Goal: Task Accomplishment & Management: Manage account settings

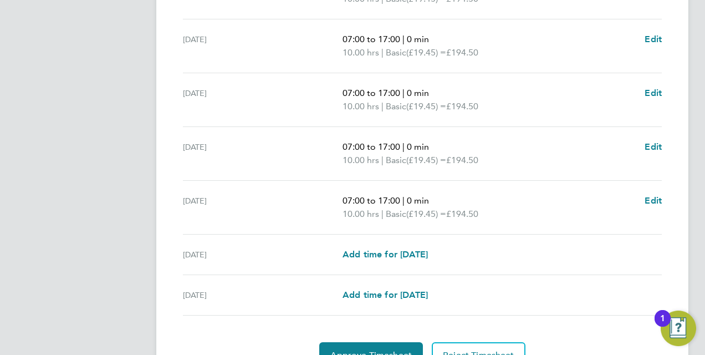
scroll to position [444, 0]
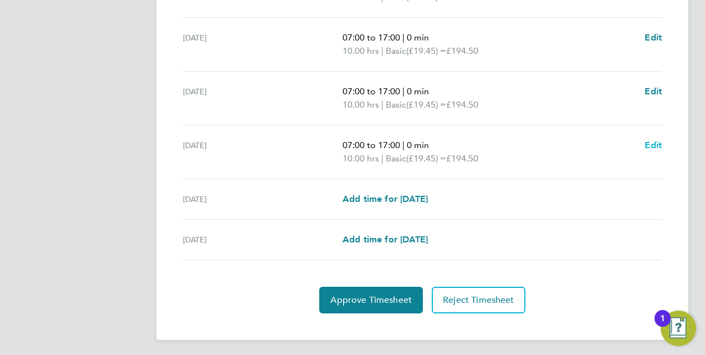
click at [652, 144] on span "Edit" at bounding box center [653, 145] width 17 height 11
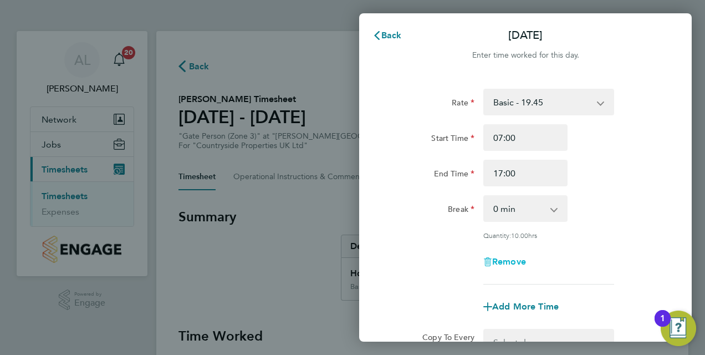
click at [510, 263] on span "Remove" at bounding box center [509, 261] width 34 height 11
select select "null"
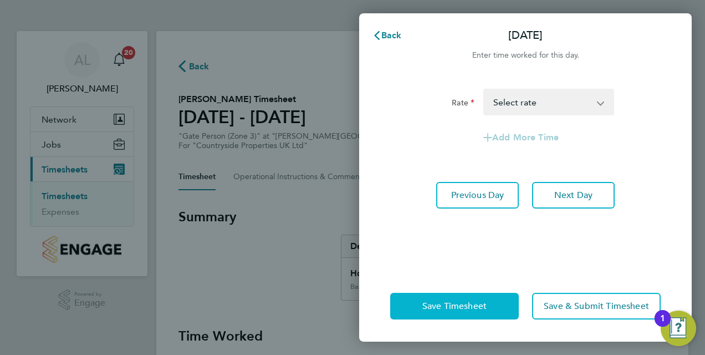
click at [475, 306] on span "Save Timesheet" at bounding box center [455, 306] width 64 height 11
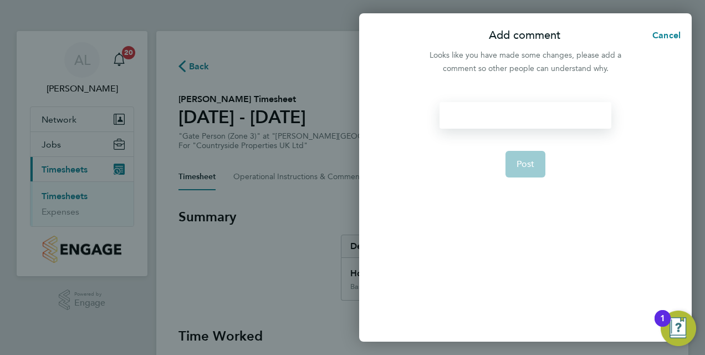
click at [497, 117] on div at bounding box center [525, 115] width 171 height 27
click at [534, 164] on span "Post" at bounding box center [526, 164] width 18 height 11
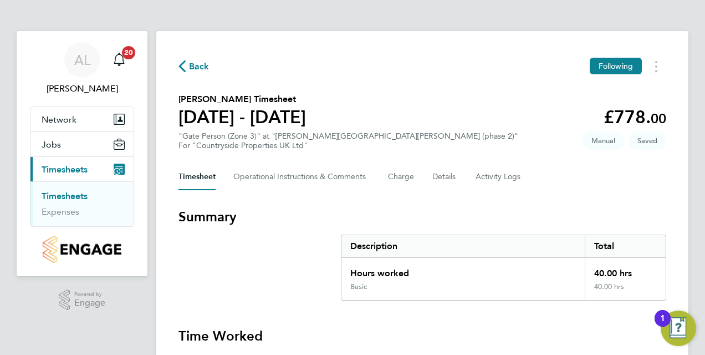
scroll to position [431, 0]
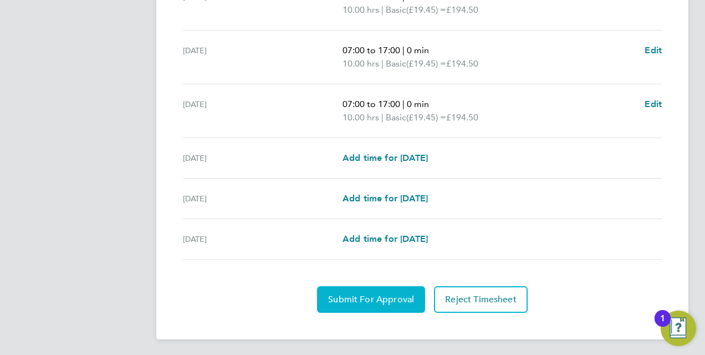
click at [389, 296] on span "Submit For Approval" at bounding box center [371, 299] width 86 height 11
click at [385, 296] on span "Approve Timesheet" at bounding box center [372, 299] width 82 height 11
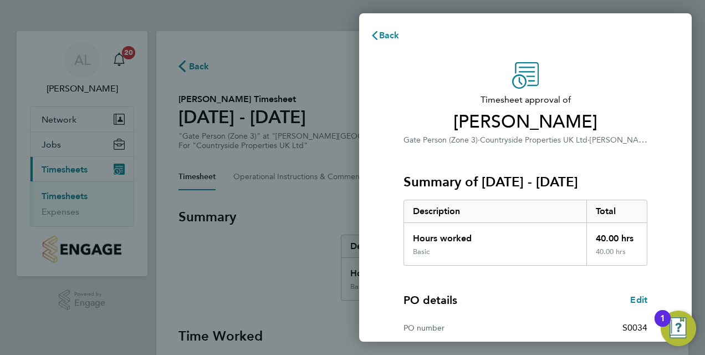
scroll to position [175, 0]
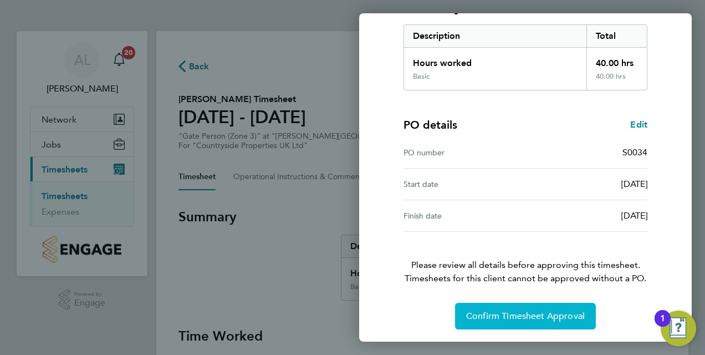
click at [518, 316] on span "Confirm Timesheet Approval" at bounding box center [525, 316] width 119 height 11
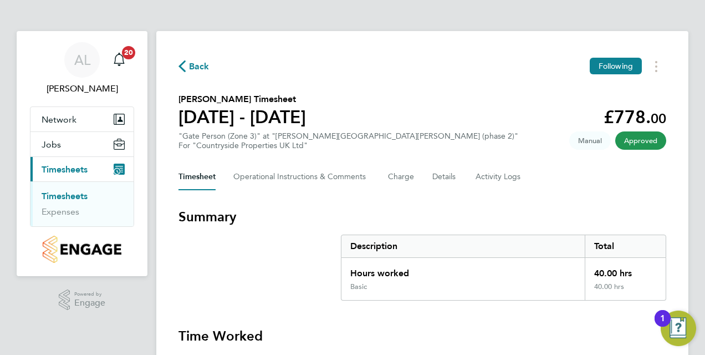
click at [67, 196] on link "Timesheets" at bounding box center [65, 196] width 46 height 11
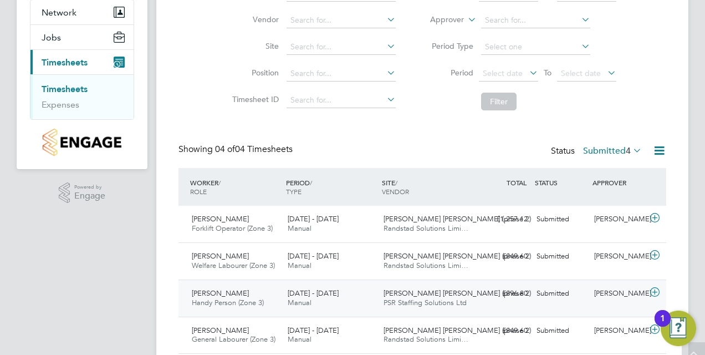
scroll to position [111, 0]
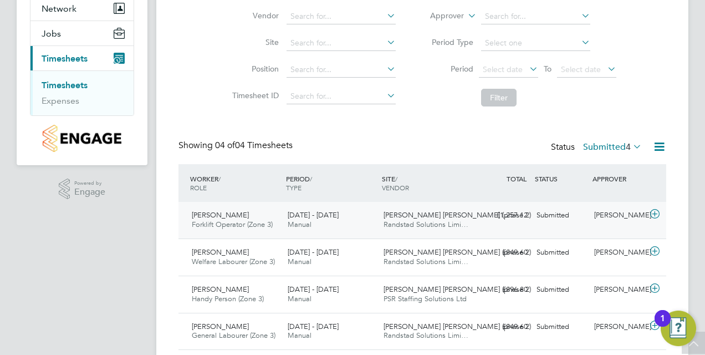
click at [236, 217] on span "Matthew Holder" at bounding box center [220, 214] width 57 height 9
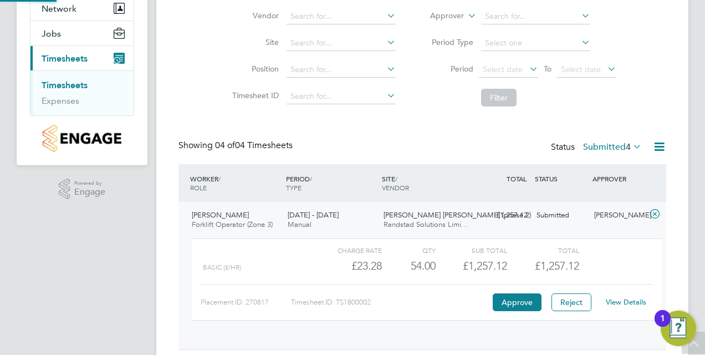
scroll to position [19, 108]
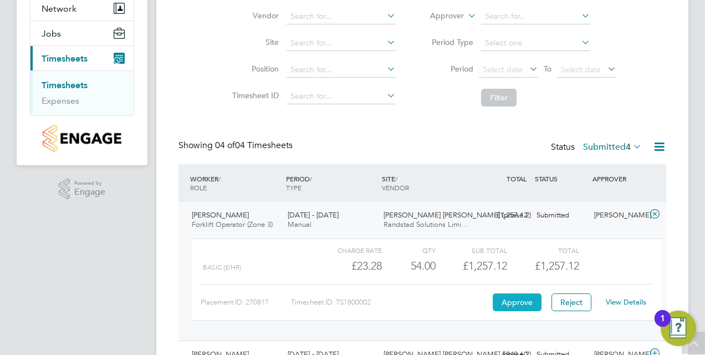
click at [509, 301] on button "Approve" at bounding box center [517, 302] width 49 height 18
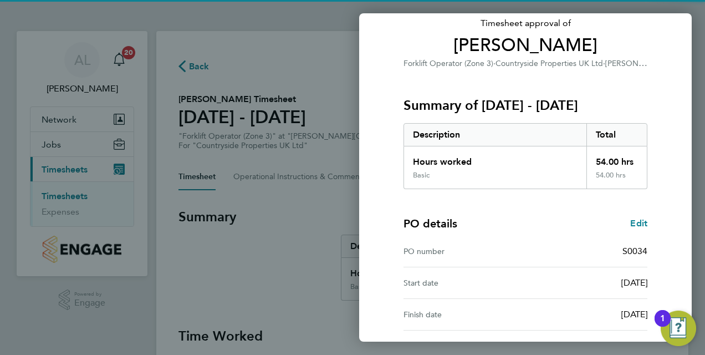
scroll to position [175, 0]
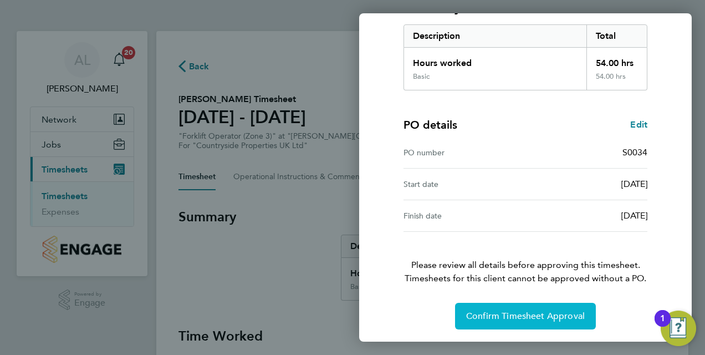
click at [516, 316] on span "Confirm Timesheet Approval" at bounding box center [525, 316] width 119 height 11
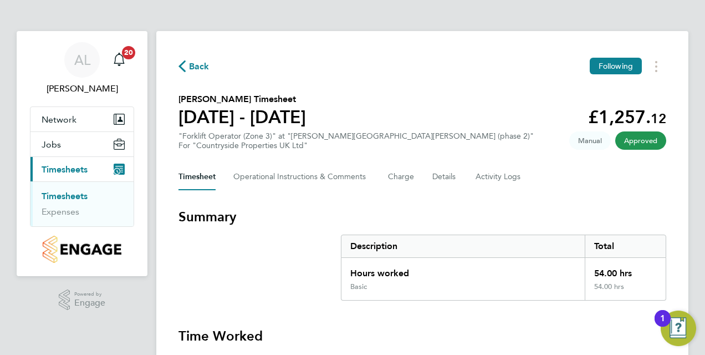
click at [73, 198] on link "Timesheets" at bounding box center [65, 196] width 46 height 11
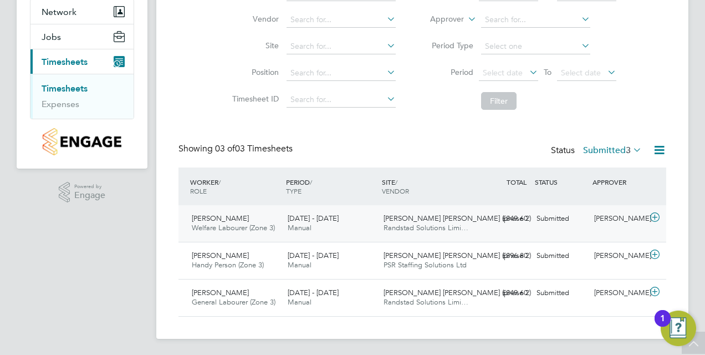
click at [533, 218] on div "Submitted" at bounding box center [561, 219] width 58 height 18
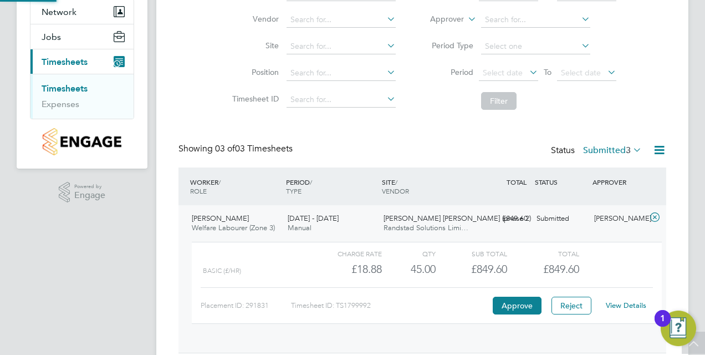
scroll to position [19, 108]
click at [528, 306] on button "Approve" at bounding box center [517, 306] width 49 height 18
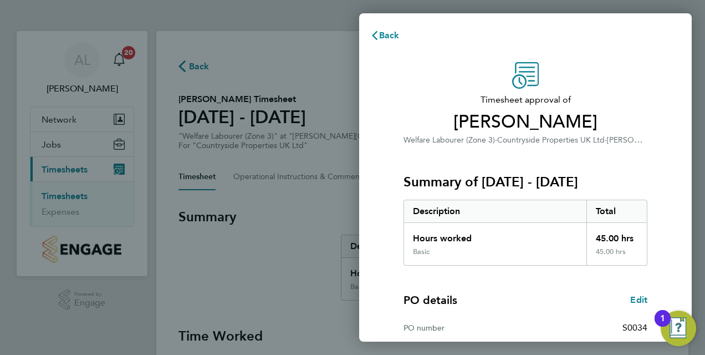
scroll to position [175, 0]
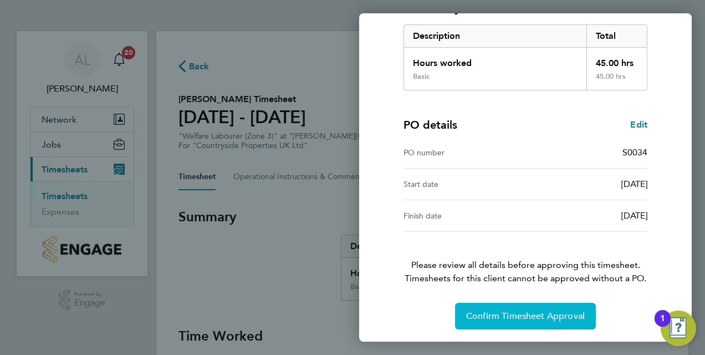
click at [530, 316] on span "Confirm Timesheet Approval" at bounding box center [525, 316] width 119 height 11
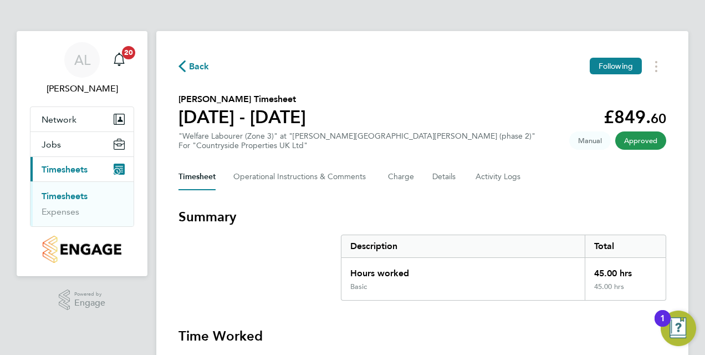
click at [72, 191] on link "Timesheets" at bounding box center [65, 196] width 46 height 11
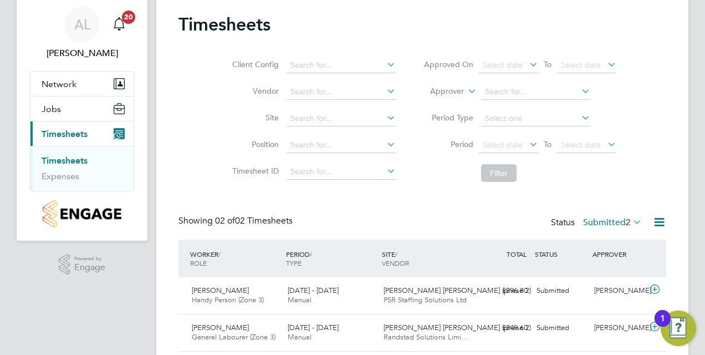
scroll to position [71, 0]
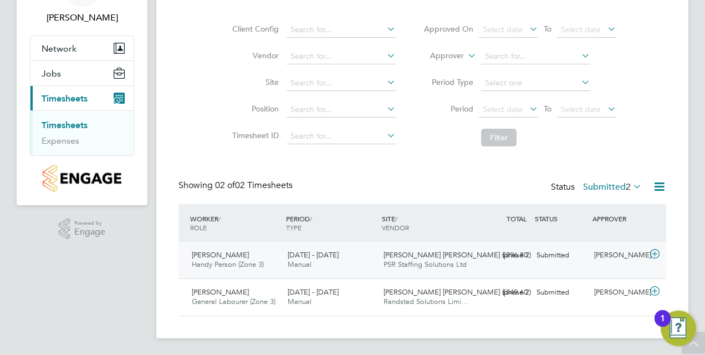
click at [520, 254] on div "£896.80 Submitted" at bounding box center [504, 255] width 58 height 18
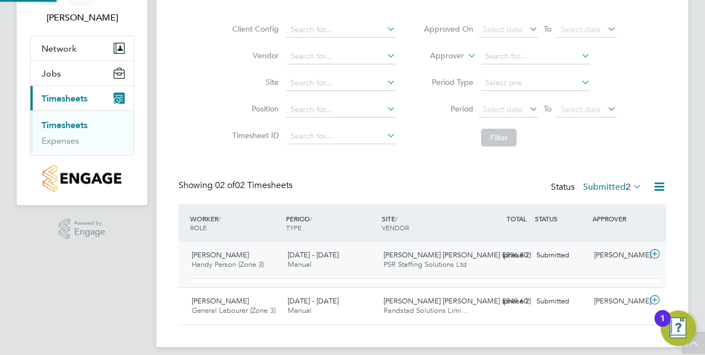
scroll to position [19, 108]
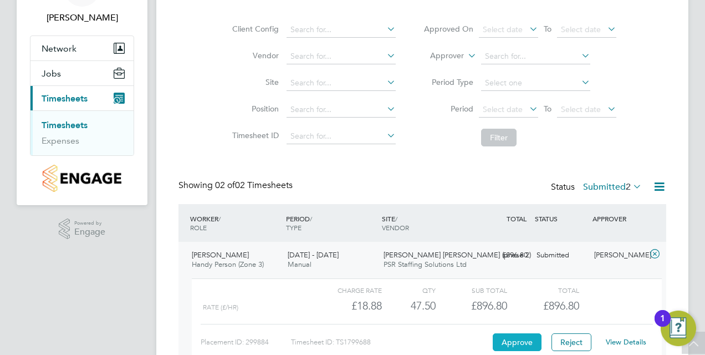
click at [515, 342] on button "Approve" at bounding box center [517, 342] width 49 height 18
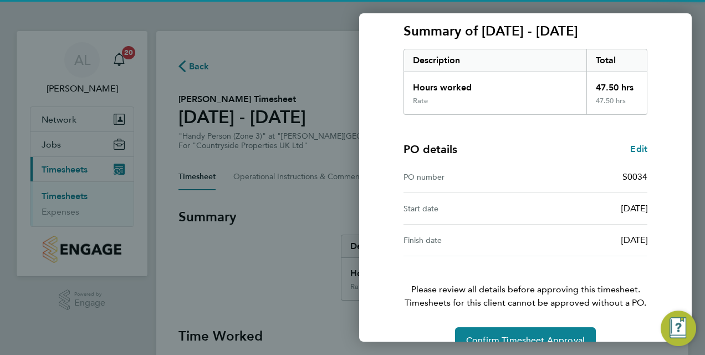
scroll to position [175, 0]
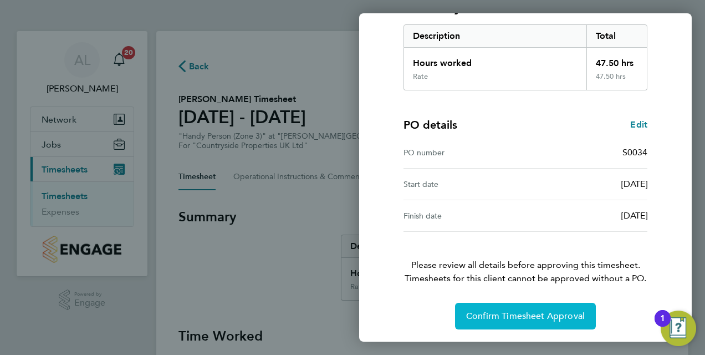
click at [517, 317] on span "Confirm Timesheet Approval" at bounding box center [525, 316] width 119 height 11
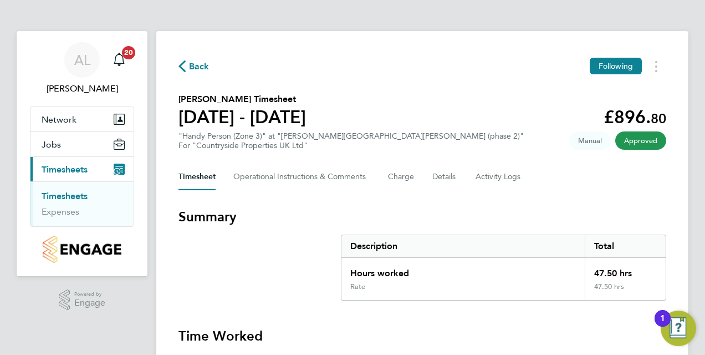
click at [63, 195] on link "Timesheets" at bounding box center [65, 196] width 46 height 11
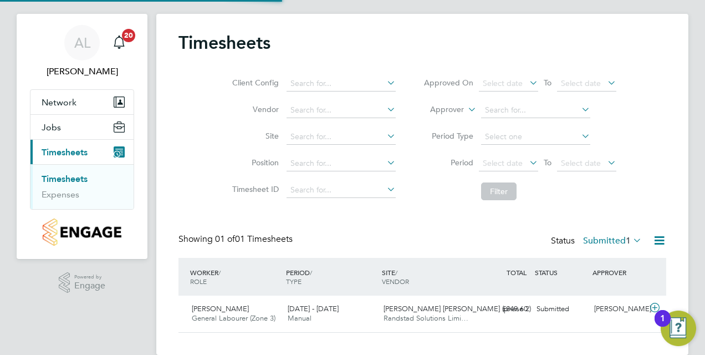
scroll to position [34, 0]
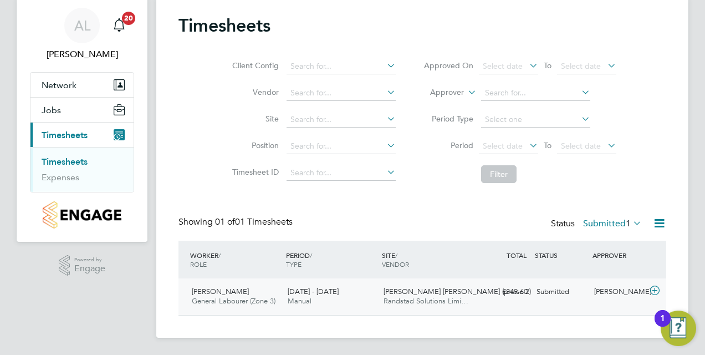
click at [551, 289] on div "Submitted" at bounding box center [561, 292] width 58 height 18
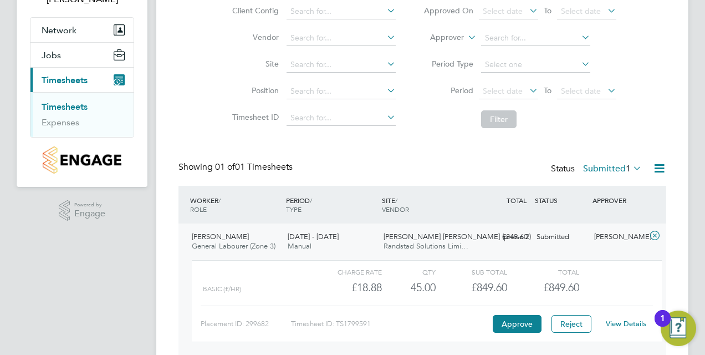
scroll to position [136, 0]
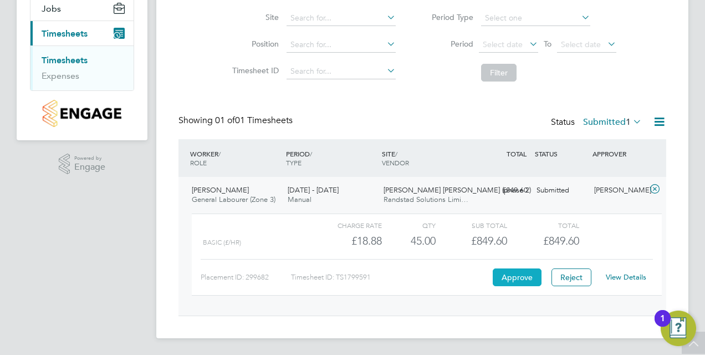
click at [517, 278] on button "Approve" at bounding box center [517, 277] width 49 height 18
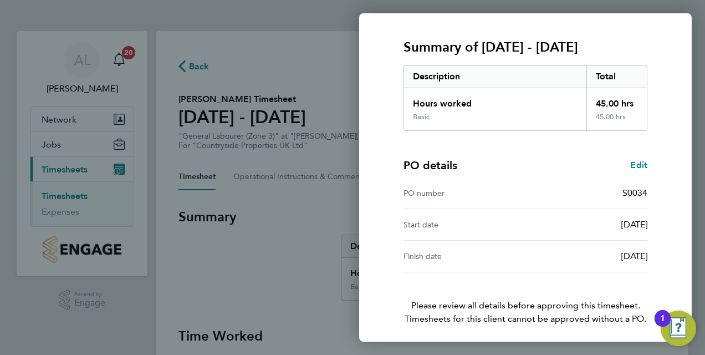
scroll to position [175, 0]
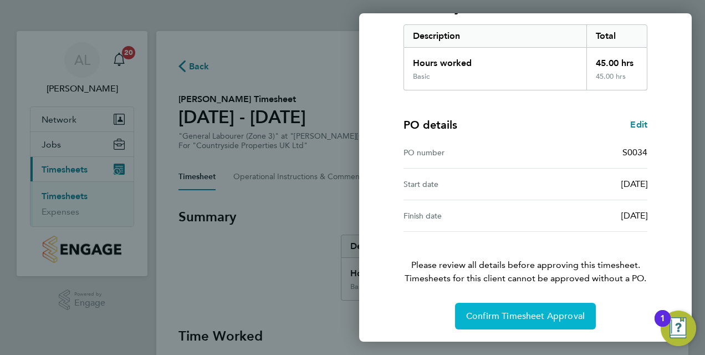
click at [521, 316] on span "Confirm Timesheet Approval" at bounding box center [525, 316] width 119 height 11
